Goal: Task Accomplishment & Management: Manage account settings

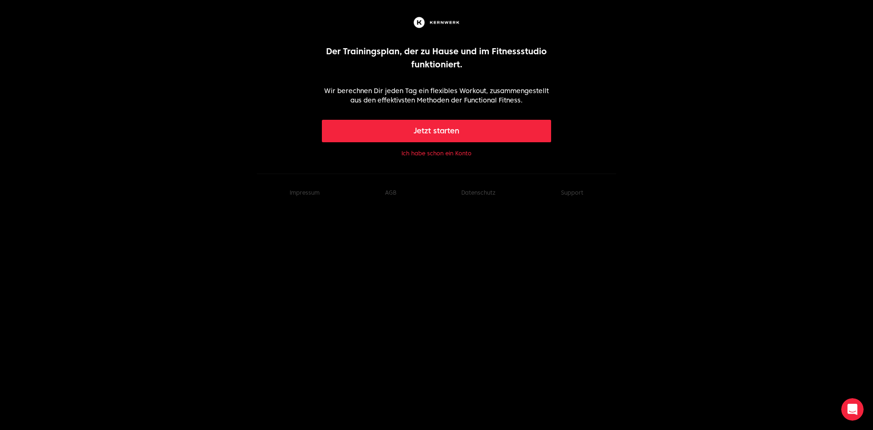
click at [444, 152] on button "Ich habe schon ein Konto" at bounding box center [436, 153] width 70 height 7
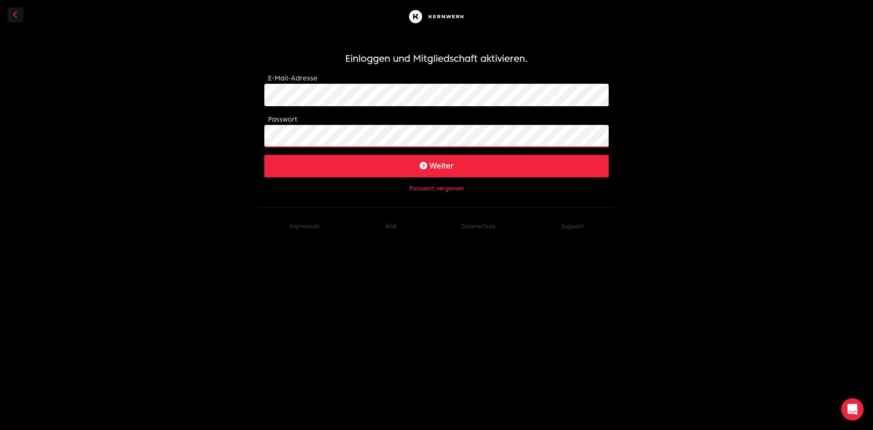
click button "Weiter" at bounding box center [436, 166] width 344 height 22
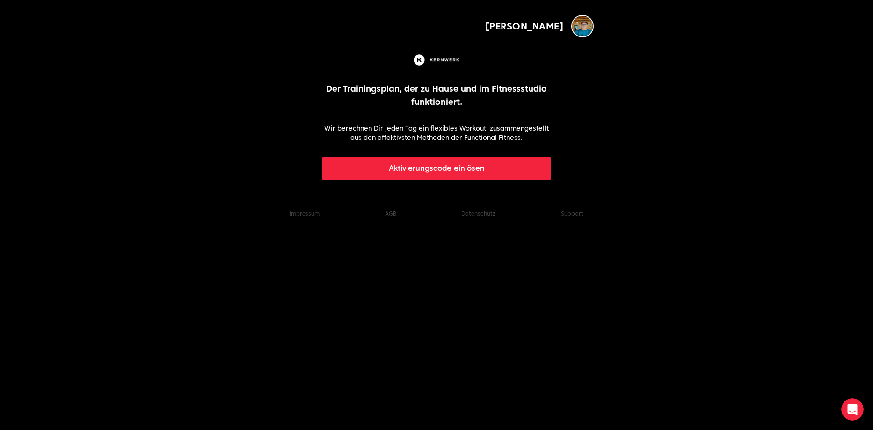
drag, startPoint x: 679, startPoint y: 127, endPoint x: 642, endPoint y: 122, distance: 37.8
click at [679, 127] on body "[PERSON_NAME] Der Trainingsplan, der zu Hause und im Fitnessstudio funktioniert…" at bounding box center [436, 116] width 873 height 233
click at [583, 21] on img "button" at bounding box center [582, 26] width 22 height 22
click at [579, 27] on img "button" at bounding box center [582, 26] width 22 height 22
click at [437, 69] on div "Der Trainingsplan, der zu Hause und im Fitnessstudio funktioniert. Wir berechne…" at bounding box center [437, 115] width 230 height 127
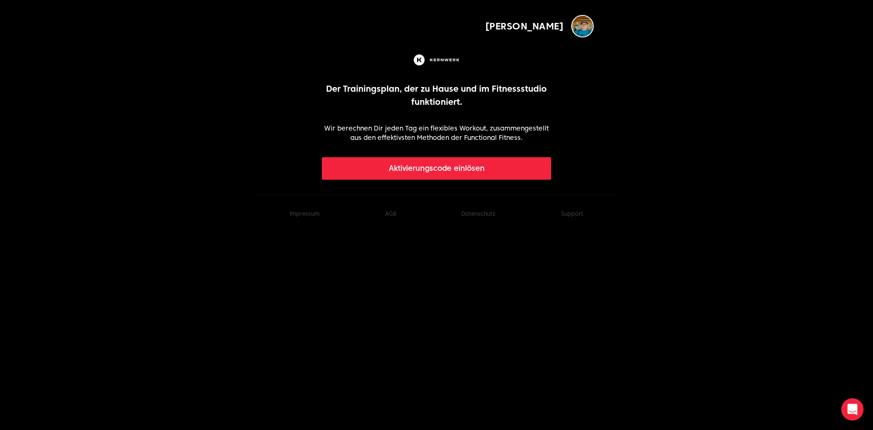
click at [451, 54] on img at bounding box center [437, 59] width 50 height 15
click at [434, 109] on div "Der Trainingsplan, der zu Hause und im Fitnessstudio funktioniert. Wir berechne…" at bounding box center [437, 115] width 230 height 127
